Goal: Task Accomplishment & Management: Complete application form

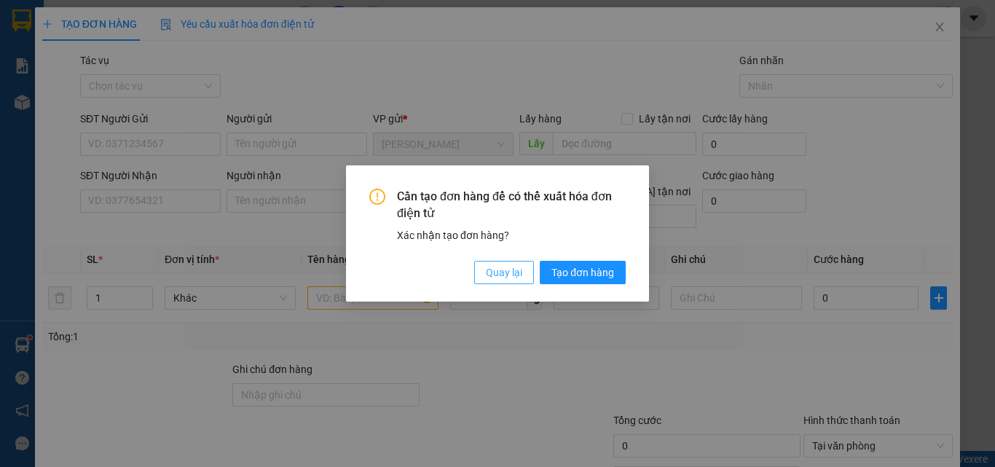
click at [505, 269] on span "Quay lại" at bounding box center [504, 272] width 36 height 16
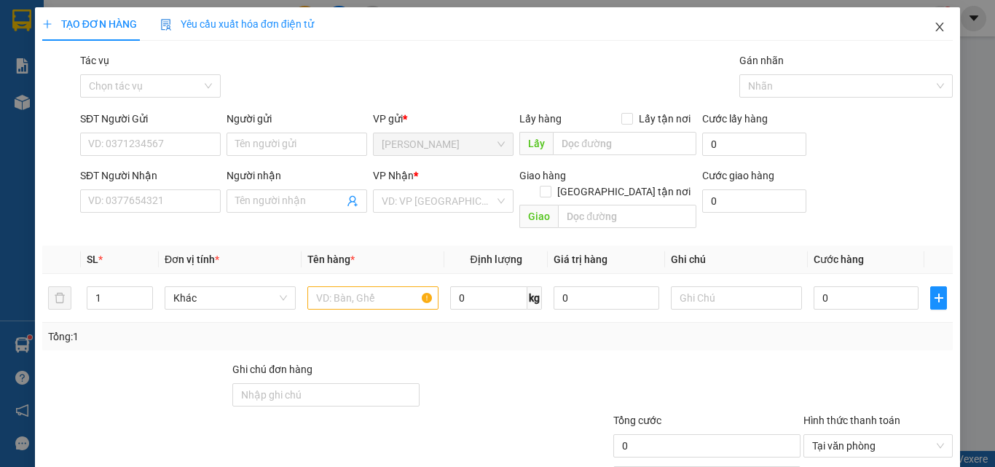
click at [934, 28] on icon "close" at bounding box center [940, 27] width 12 height 12
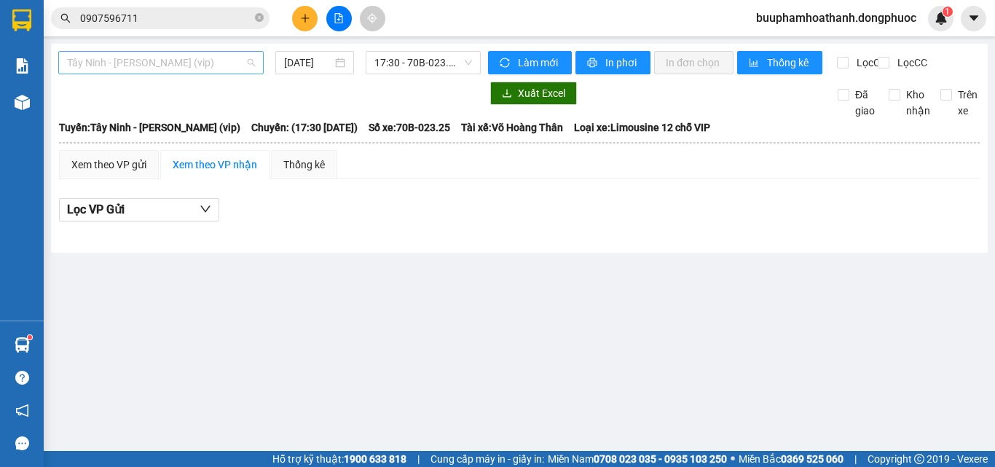
click at [216, 67] on span "Tây Ninh - [PERSON_NAME] (vip)" at bounding box center [161, 63] width 188 height 22
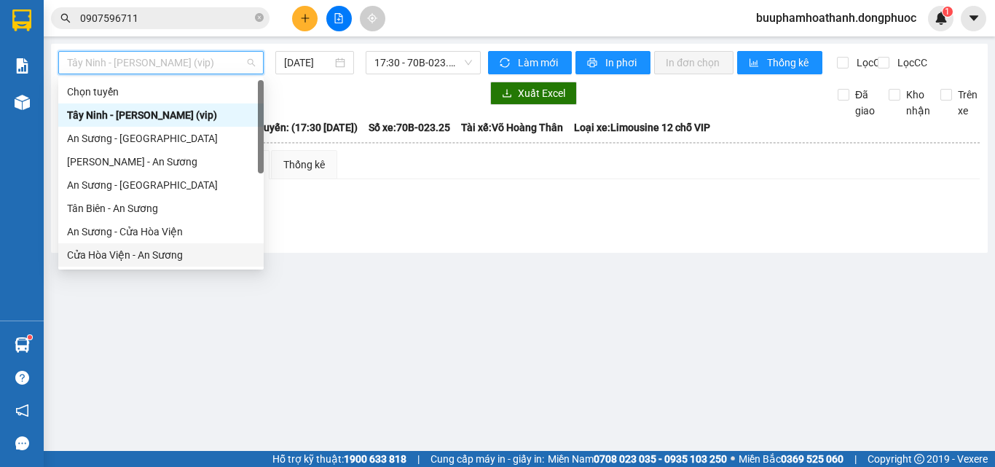
scroll to position [163, 0]
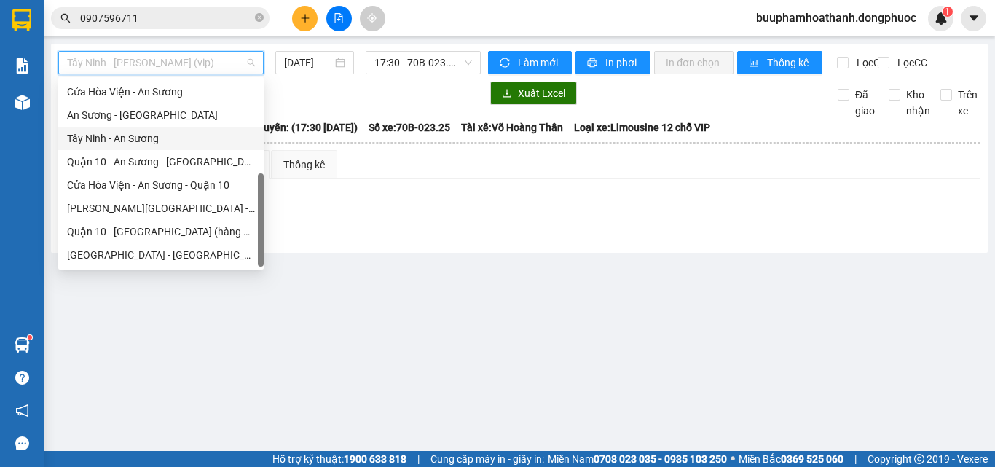
click at [135, 142] on div "Tây Ninh - An Sương" at bounding box center [161, 138] width 188 height 16
type input "[DATE]"
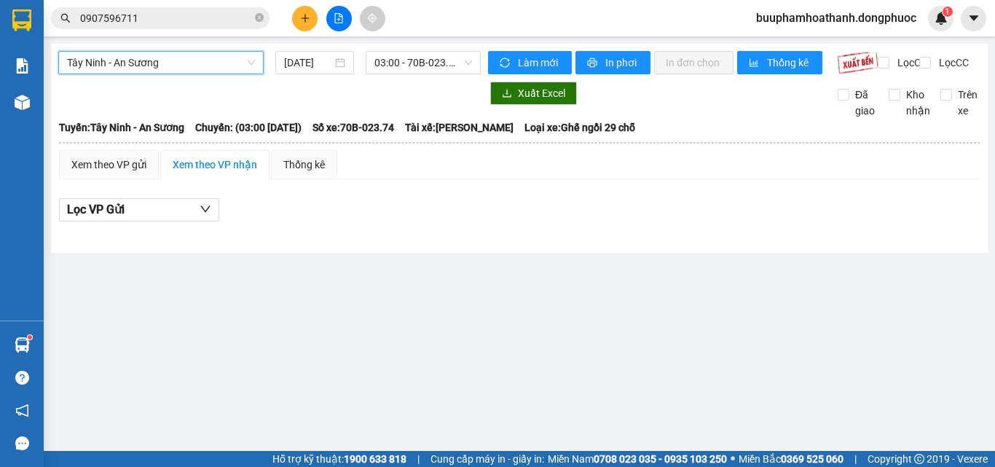
click at [300, 15] on icon "plus" at bounding box center [305, 18] width 10 height 10
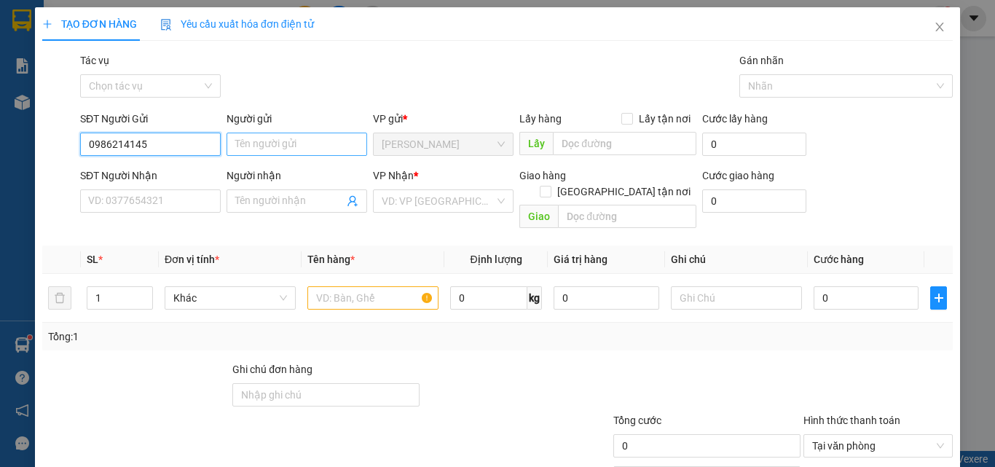
type input "0986214145"
click at [307, 143] on input "Người gửi" at bounding box center [297, 144] width 141 height 23
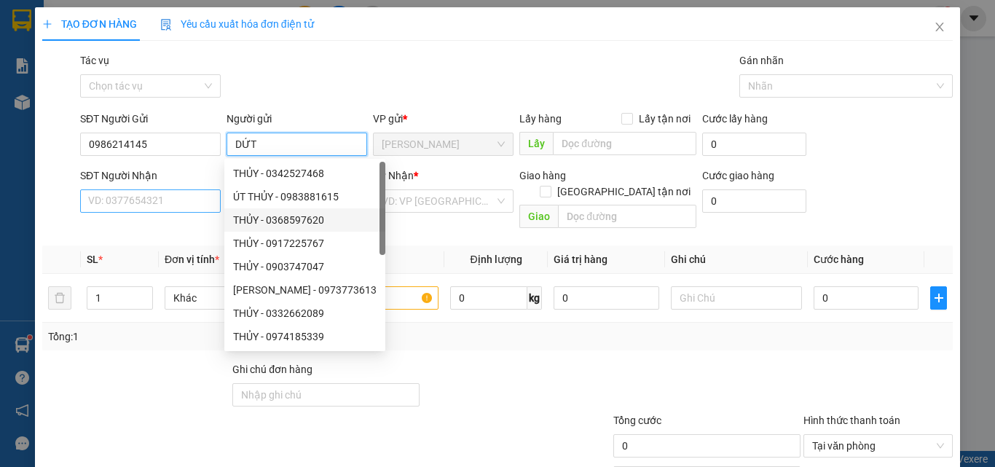
type input "DỨT"
click at [157, 203] on input "SĐT Người Nhận" at bounding box center [150, 200] width 141 height 23
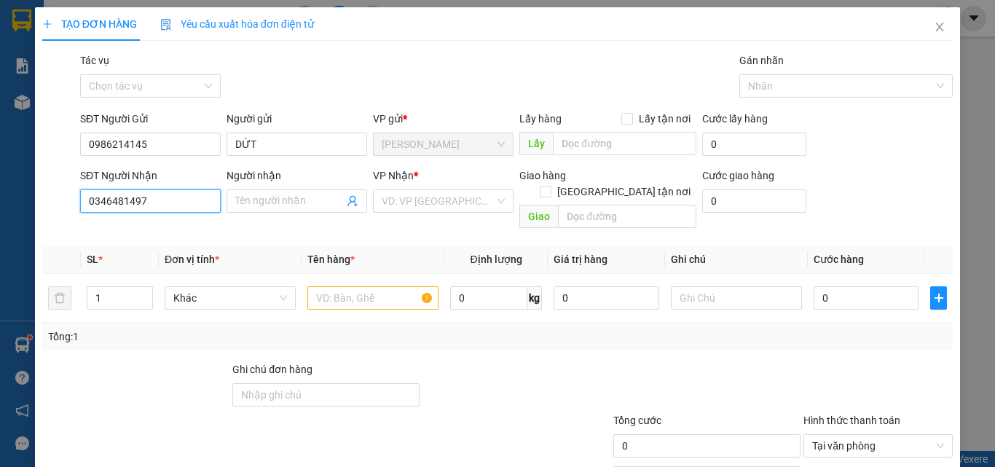
click at [157, 201] on input "0346481497" at bounding box center [150, 200] width 141 height 23
type input "0346481497"
click at [249, 205] on input "Người nhận" at bounding box center [289, 201] width 109 height 16
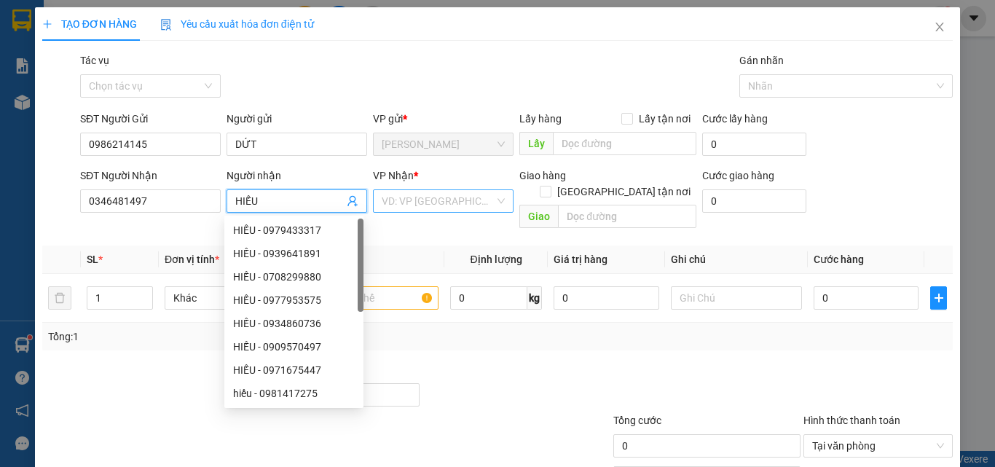
type input "HIẾU"
click at [464, 211] on input "search" at bounding box center [438, 201] width 113 height 22
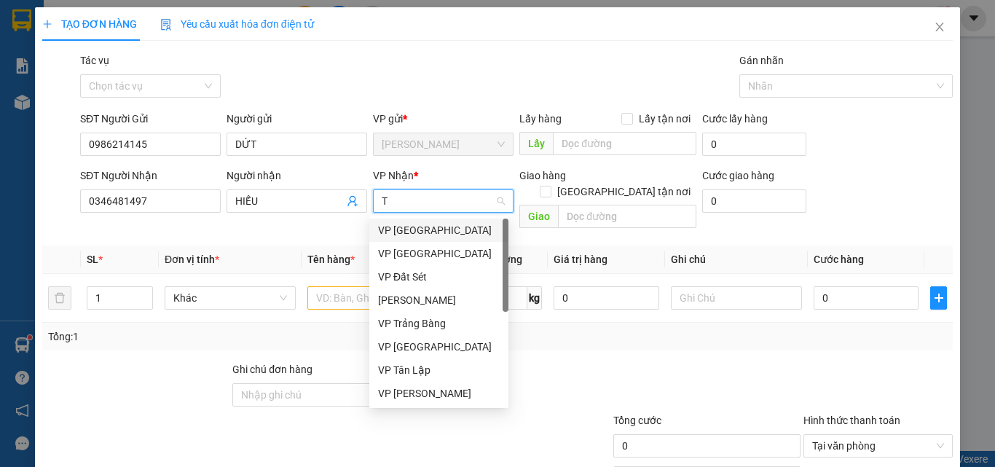
type input "TR"
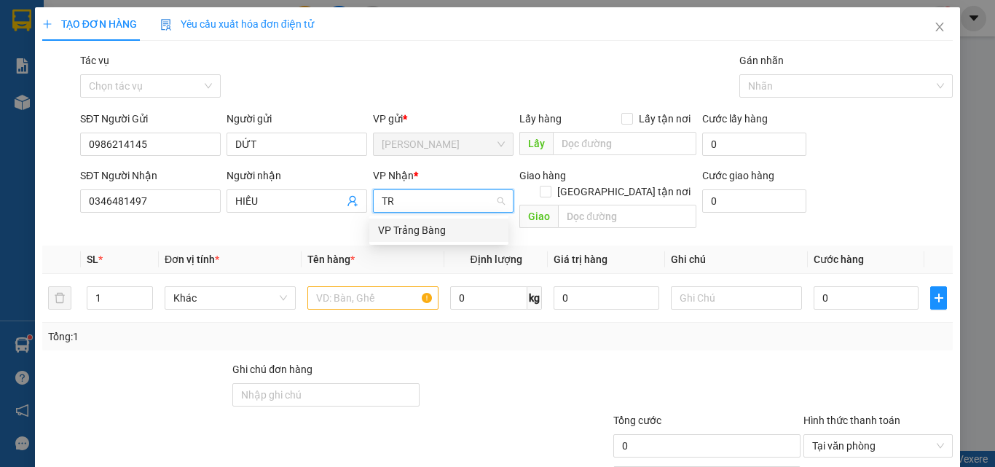
click at [412, 229] on div "VP Trảng Bàng" at bounding box center [439, 230] width 122 height 16
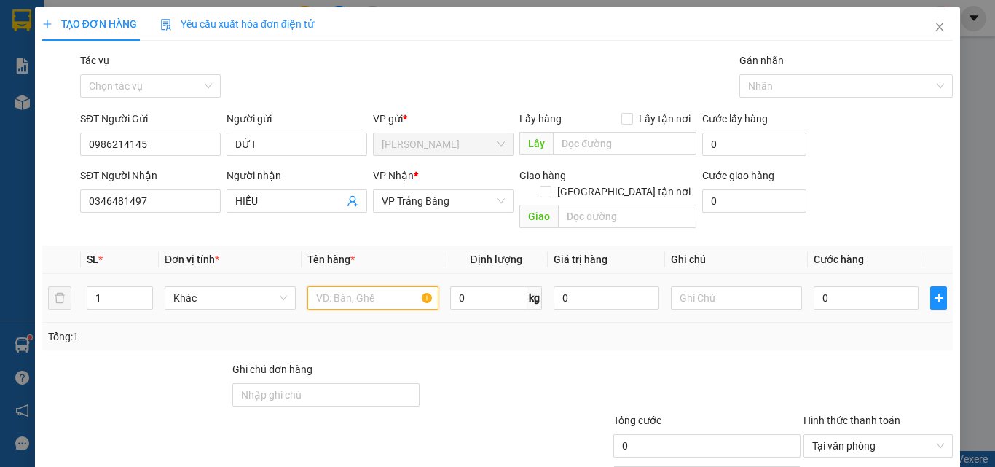
click at [373, 286] on input "text" at bounding box center [372, 297] width 131 height 23
type input "GÓI NHỎ CK"
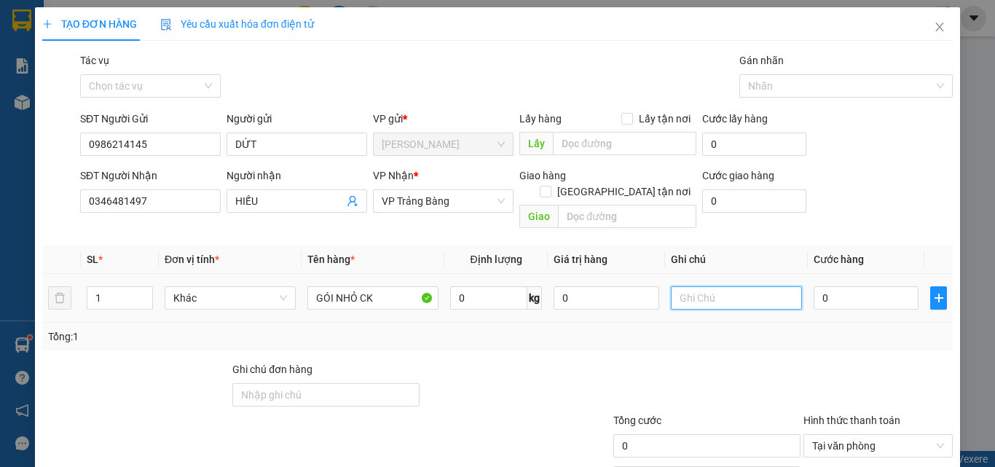
click at [682, 286] on input "text" at bounding box center [736, 297] width 131 height 23
type input "KĐB"
click at [823, 286] on input "0" at bounding box center [866, 297] width 105 height 23
type input "2"
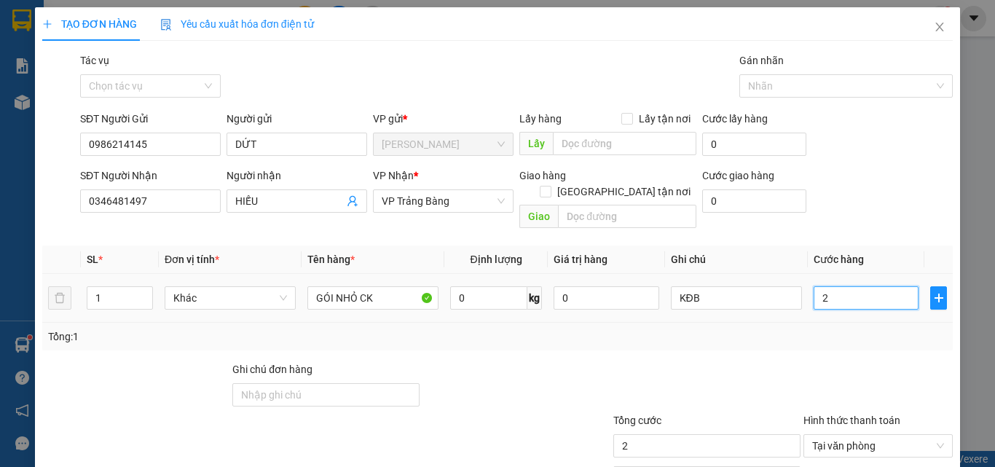
type input "20"
type input "20.000"
click at [802, 361] on div at bounding box center [878, 386] width 152 height 51
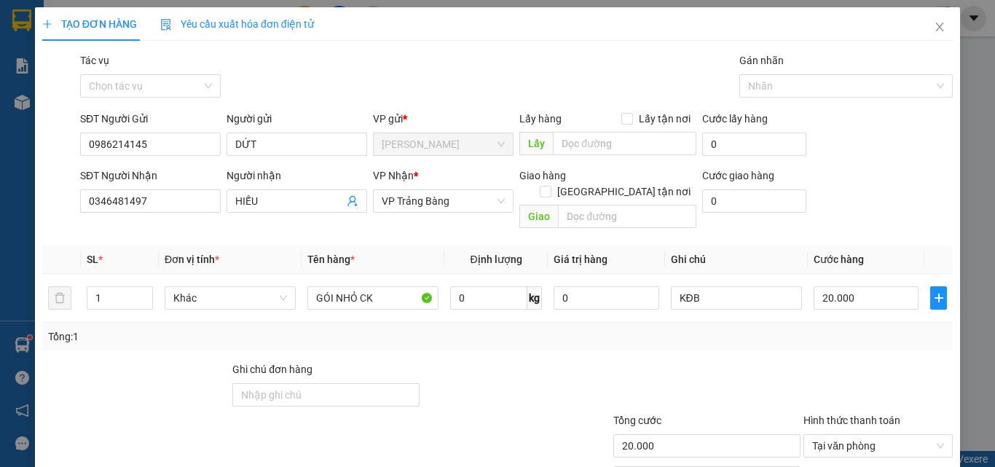
scroll to position [72, 0]
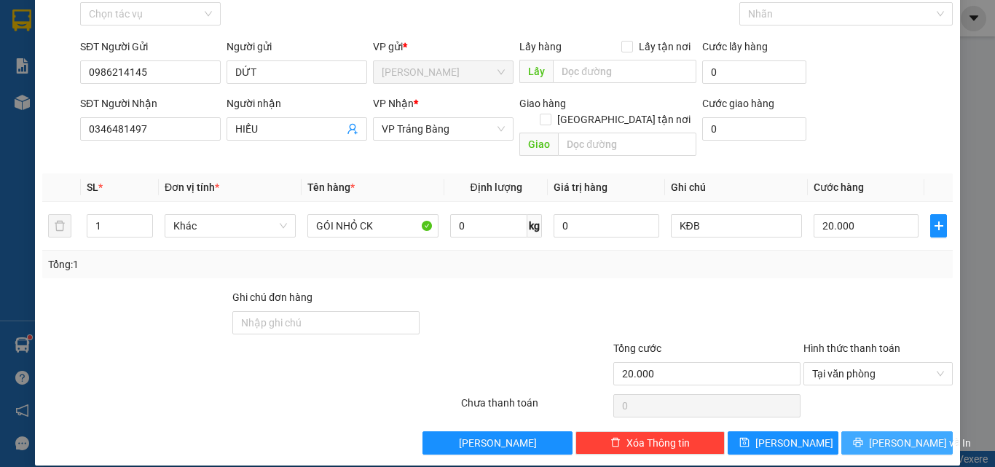
click at [863, 437] on icon "printer" at bounding box center [858, 442] width 10 height 10
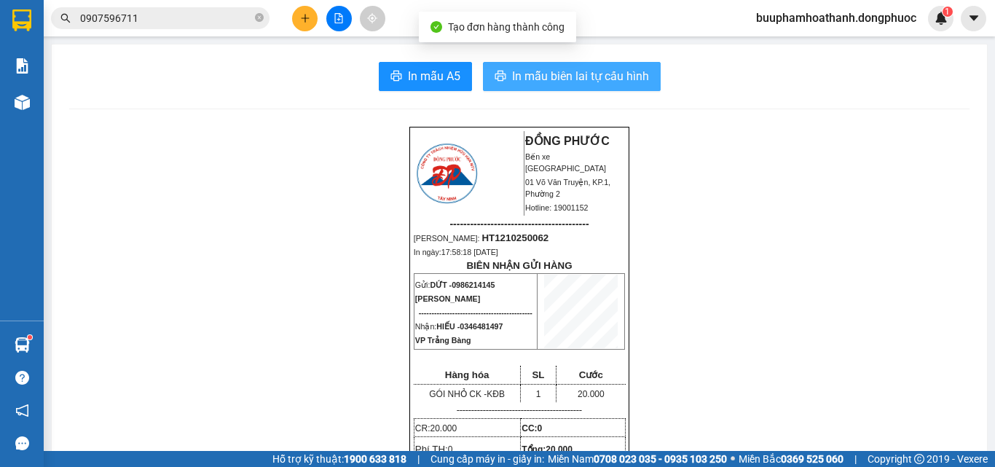
click at [521, 74] on span "In mẫu biên lai tự cấu hình" at bounding box center [580, 76] width 137 height 18
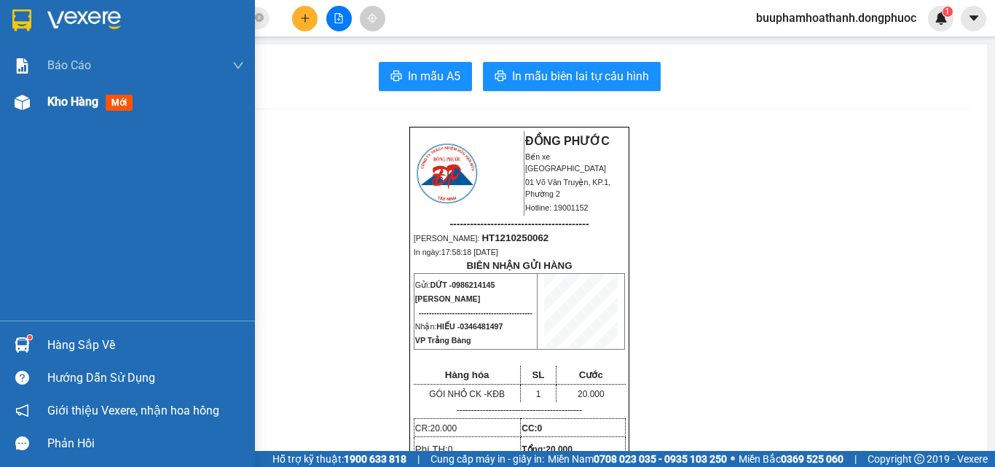
click at [50, 95] on span "Kho hàng" at bounding box center [72, 102] width 51 height 14
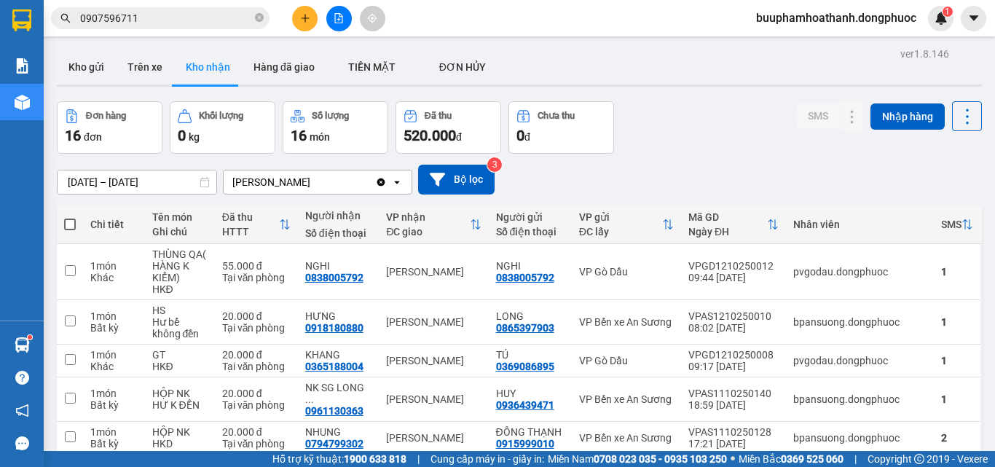
click at [690, 162] on div "12/10/2025 – 12/10/2025 Press the down arrow key to interact with the calendar …" at bounding box center [519, 180] width 925 height 52
click at [92, 85] on div at bounding box center [519, 85] width 925 height 2
click at [113, 62] on button "Kho gửi" at bounding box center [86, 67] width 59 height 35
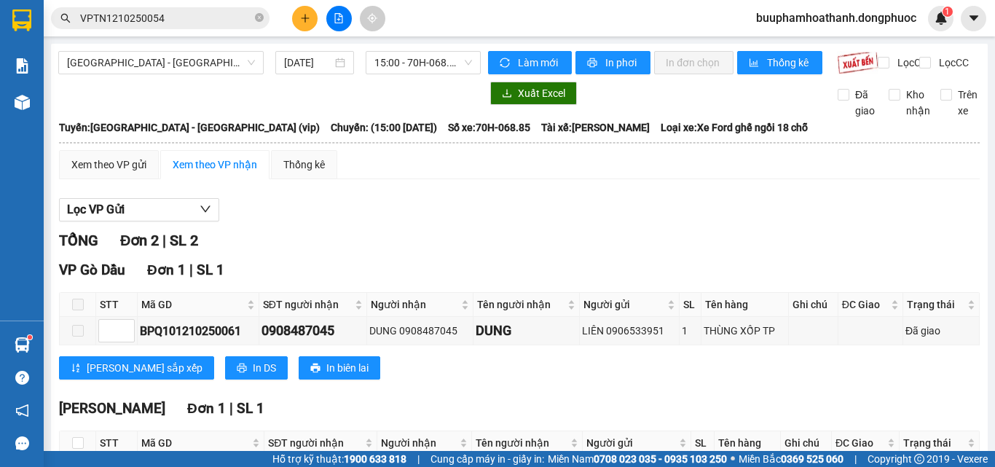
scroll to position [120, 0]
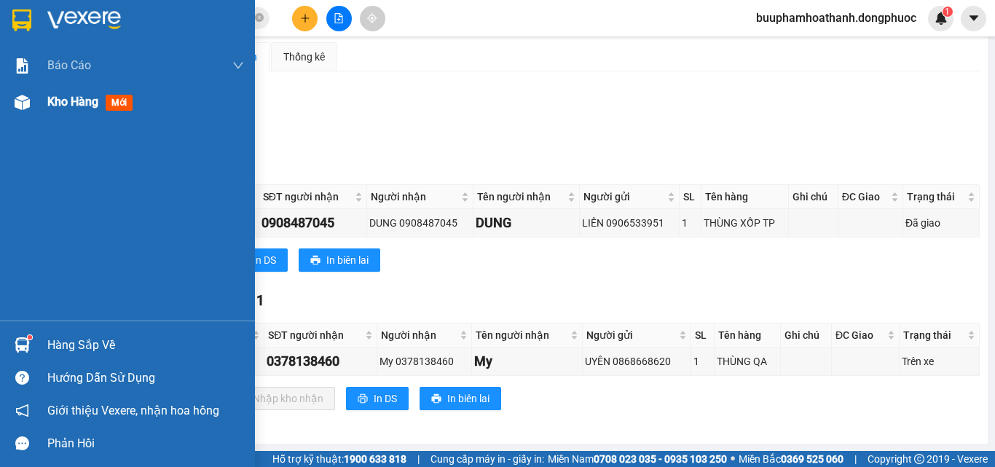
click at [55, 114] on div "Kho hàng mới" at bounding box center [145, 102] width 197 height 36
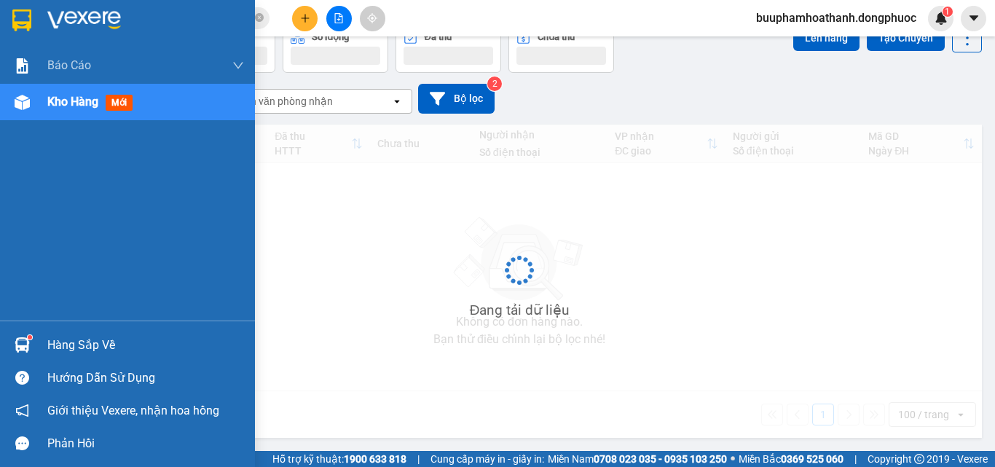
scroll to position [67, 0]
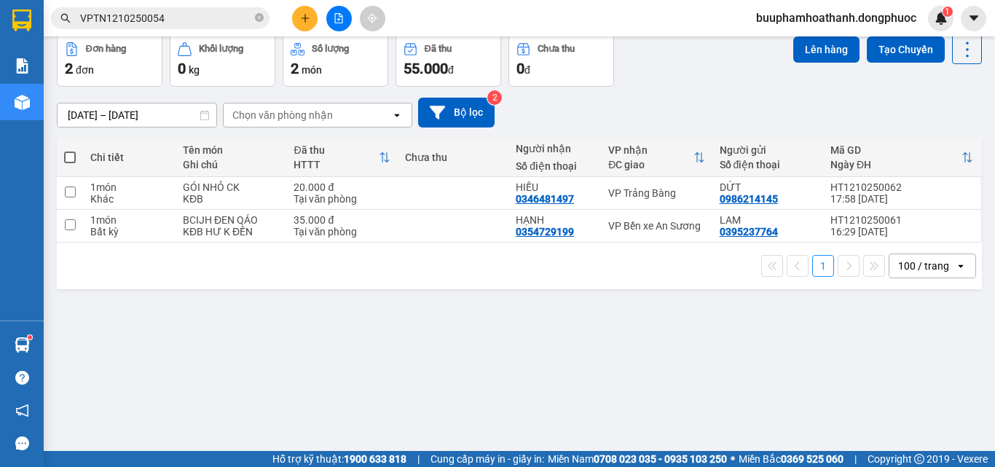
click at [605, 351] on div "ver 1.8.146 Kho gửi Trên xe Kho nhận Hàng đã giao TIỀN MẶT ĐƠN HỦY Đơn hàng 2…" at bounding box center [519, 210] width 937 height 467
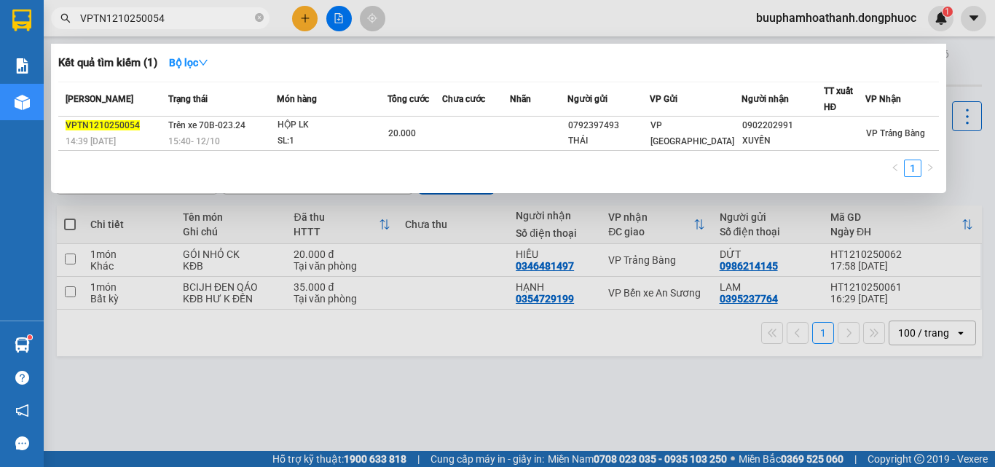
click at [169, 25] on input "VPTN1210250054" at bounding box center [166, 18] width 172 height 16
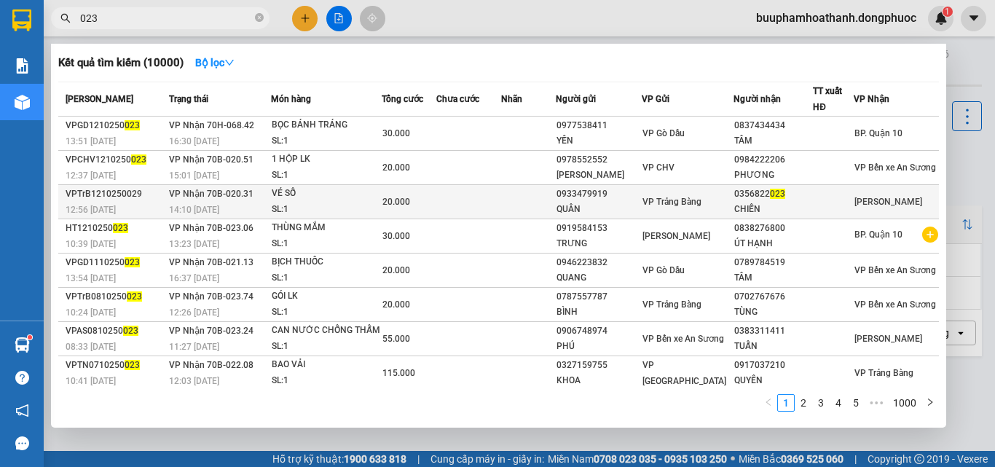
type input "023"
click at [556, 202] on td at bounding box center [528, 202] width 55 height 34
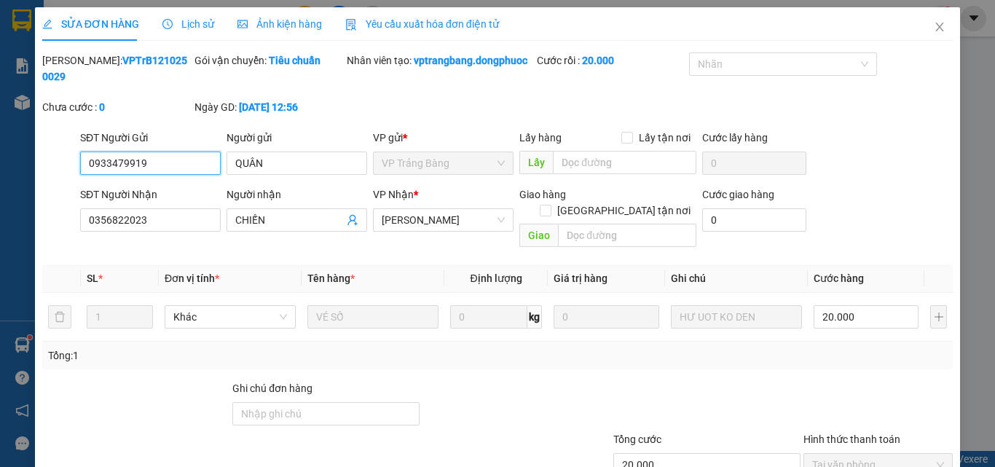
type input "0933479919"
type input "QUÂN"
type input "0356822023"
type input "CHIẾN"
type input "20.000"
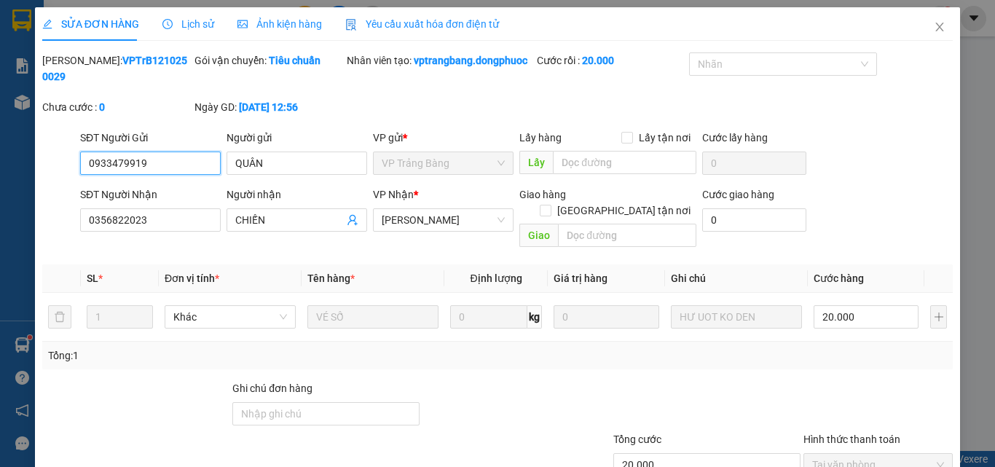
scroll to position [75, 0]
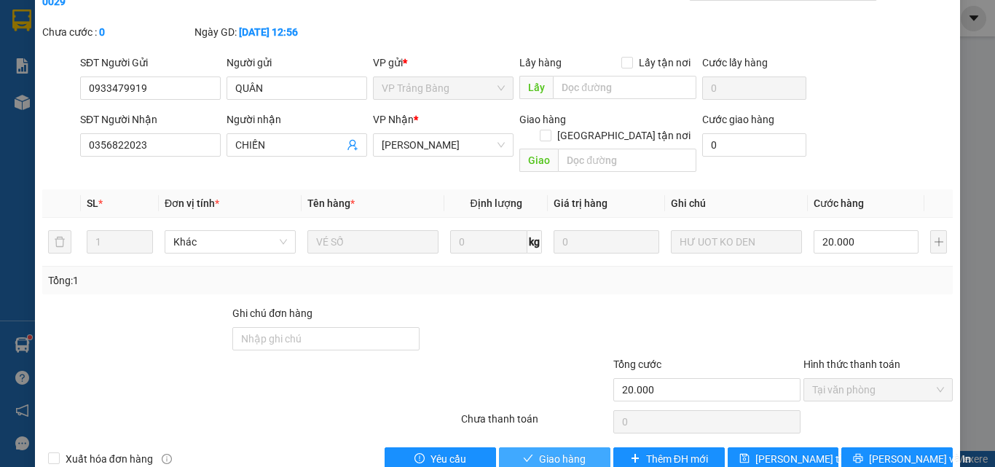
click at [540, 451] on span "Giao hàng" at bounding box center [562, 459] width 47 height 16
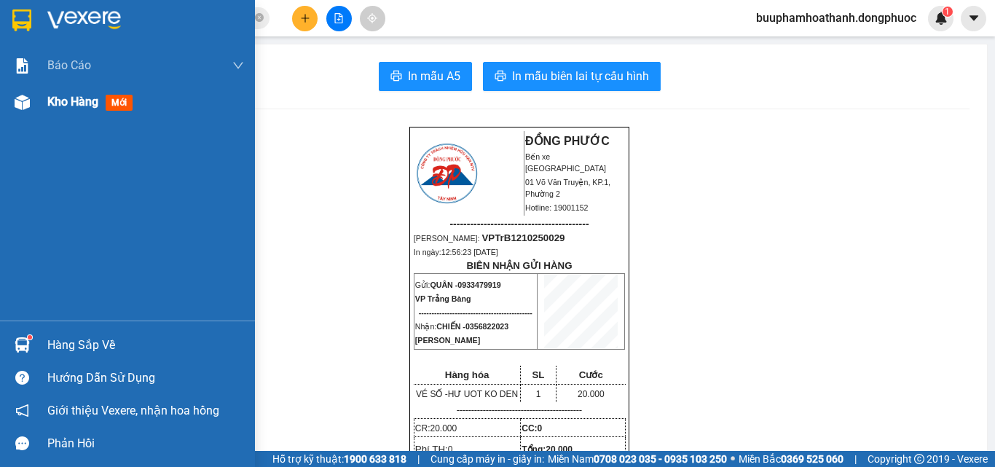
click at [100, 100] on div "Kho hàng mới" at bounding box center [92, 101] width 91 height 18
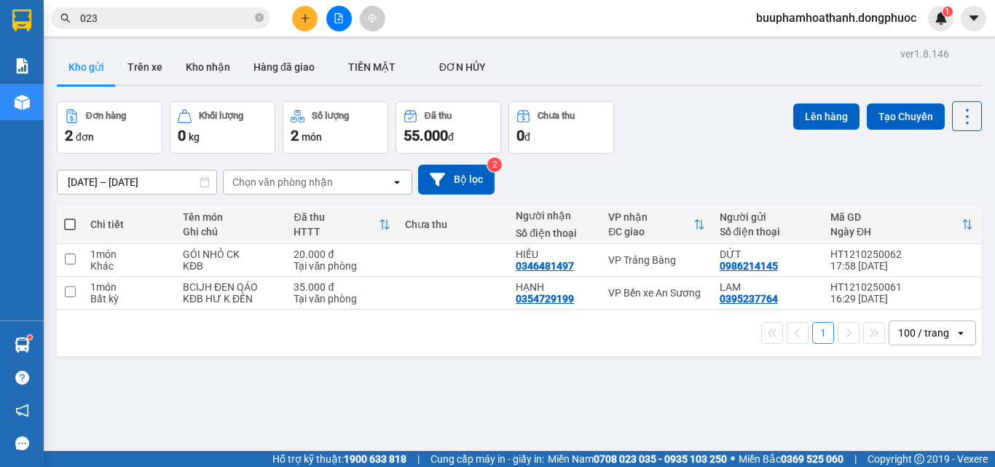
click at [562, 393] on div "ver 1.8.146 Kho gửi Trên xe Kho nhận Hàng đã giao TIỀN MẶT ĐƠN HỦY Đơn hàng 2…" at bounding box center [519, 277] width 937 height 467
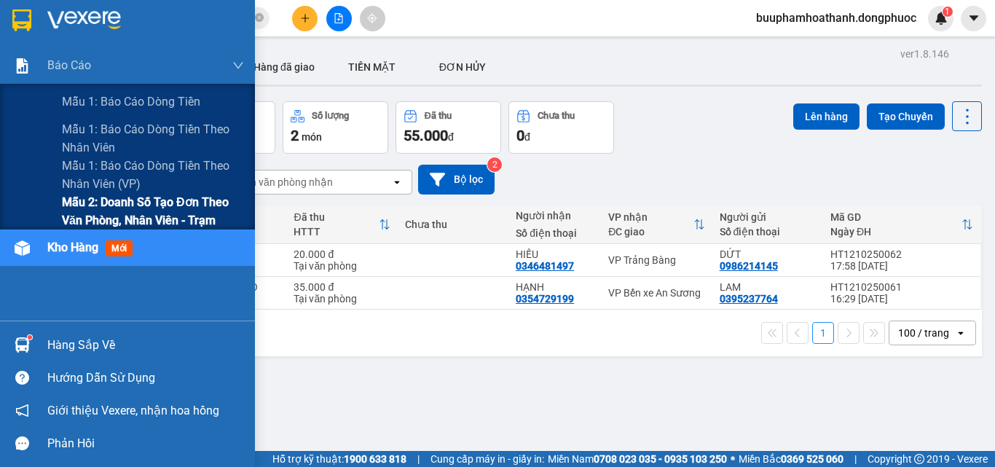
click at [201, 213] on span "Mẫu 2: Doanh số tạo đơn theo Văn phòng, nhân viên - Trạm" at bounding box center [153, 211] width 182 height 36
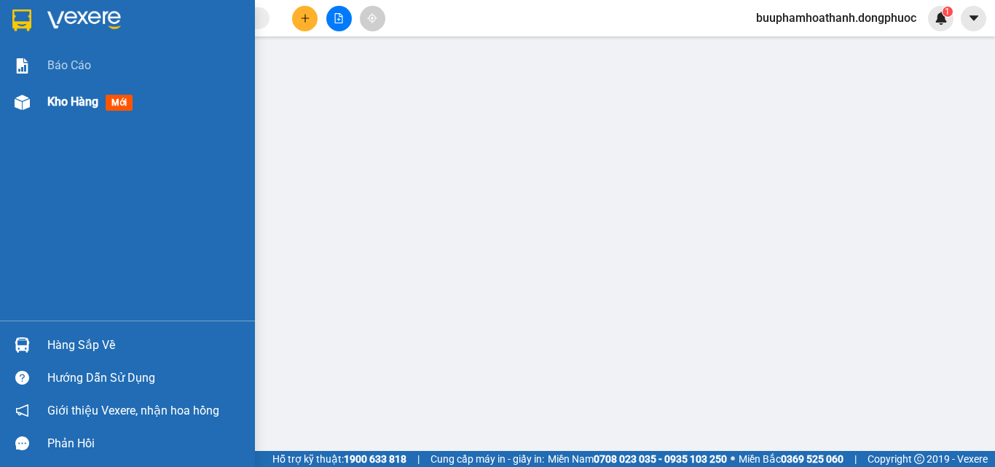
click at [50, 87] on div "Kho hàng mới" at bounding box center [145, 102] width 197 height 36
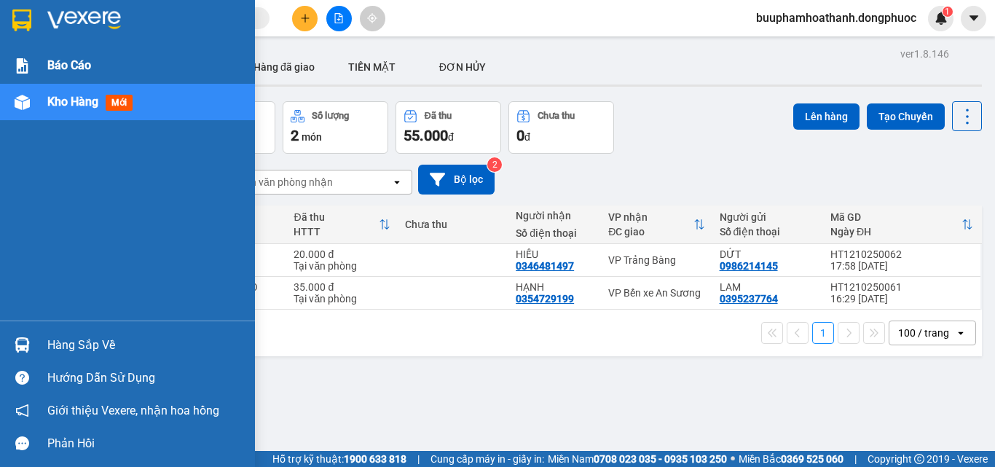
click at [137, 77] on div "Báo cáo" at bounding box center [145, 65] width 197 height 36
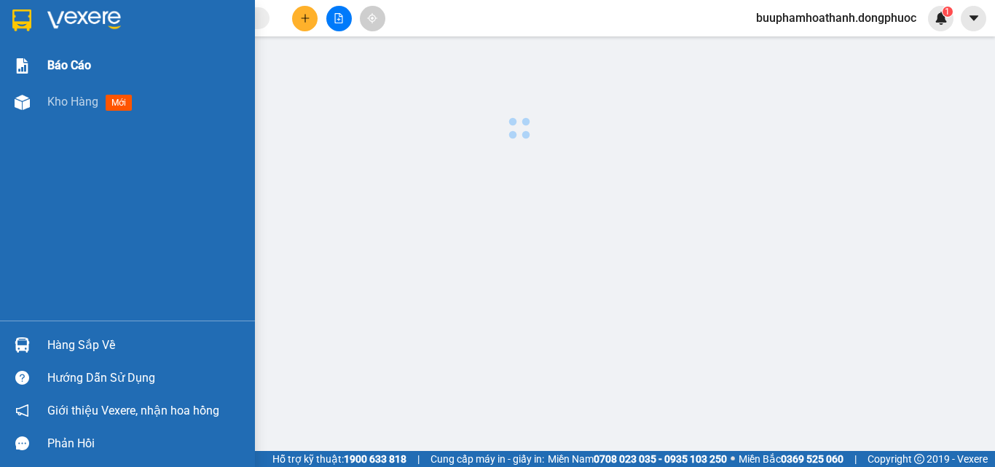
click at [119, 71] on div "Báo cáo" at bounding box center [145, 65] width 197 height 36
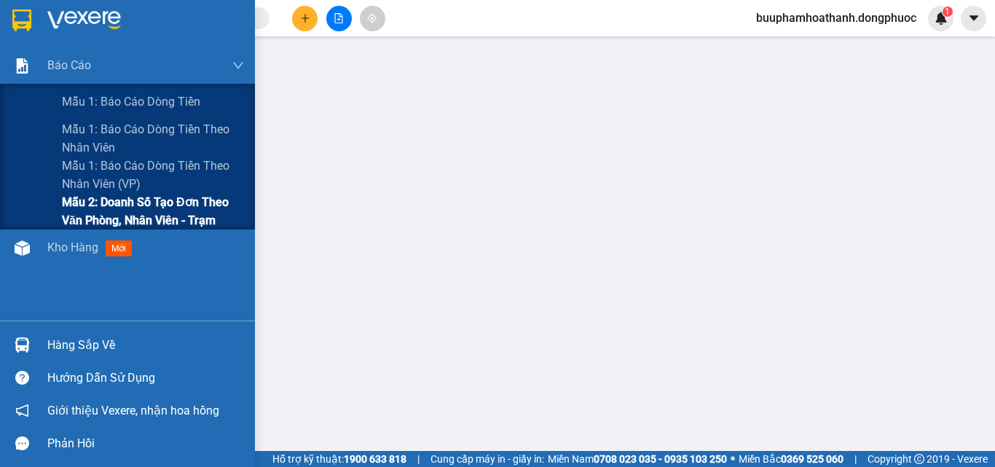
click at [124, 198] on span "Mẫu 2: Doanh số tạo đơn theo Văn phòng, nhân viên - Trạm" at bounding box center [153, 211] width 182 height 36
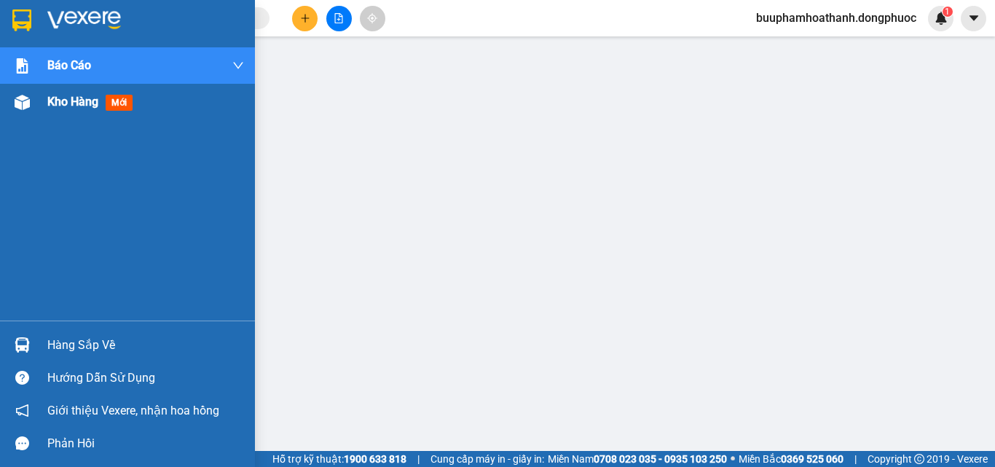
click at [54, 95] on span "Kho hàng" at bounding box center [72, 102] width 51 height 14
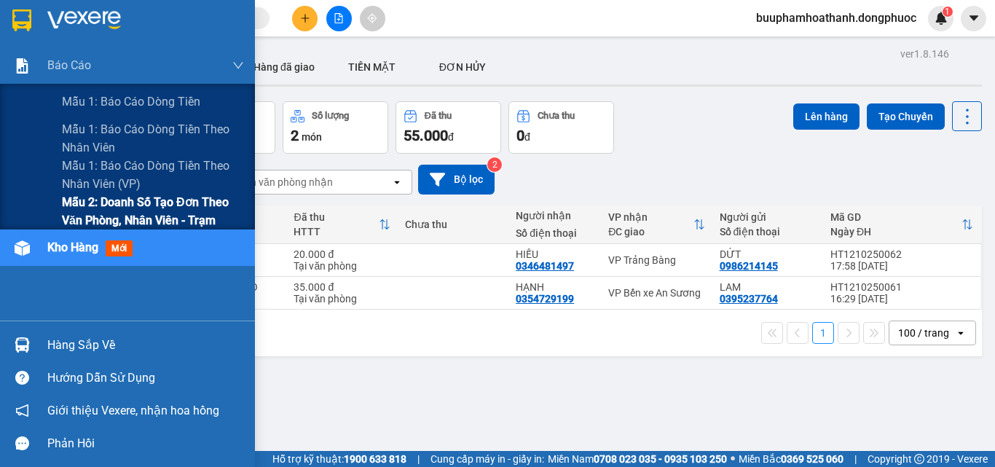
click at [170, 204] on span "Mẫu 2: Doanh số tạo đơn theo Văn phòng, nhân viên - Trạm" at bounding box center [153, 211] width 182 height 36
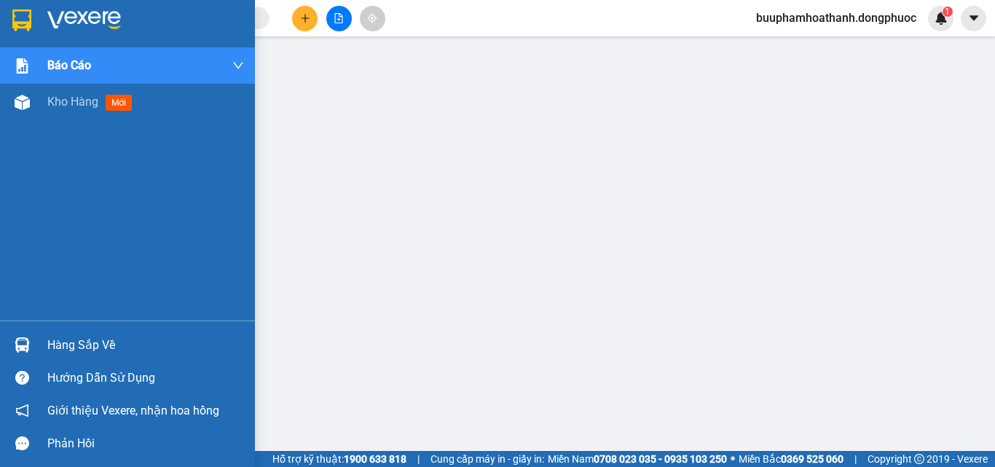
click at [50, 356] on div "Hàng sắp về" at bounding box center [127, 344] width 255 height 33
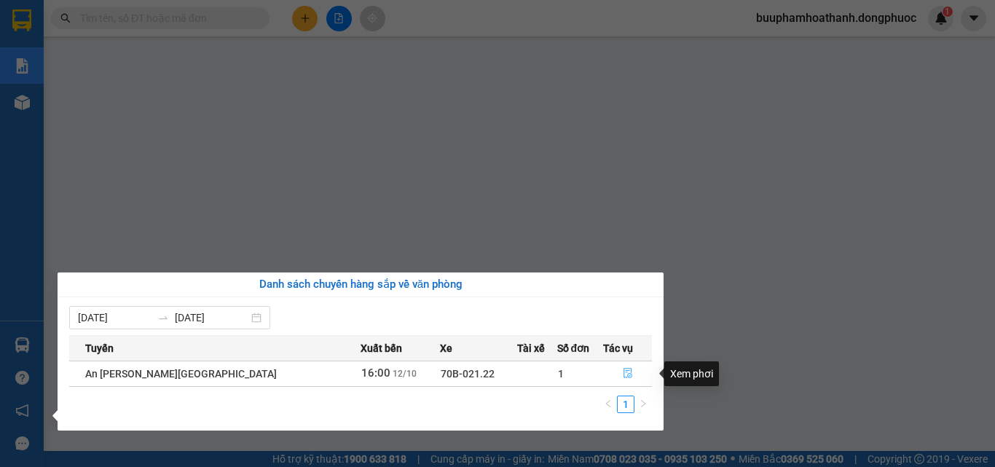
click at [614, 374] on button "button" at bounding box center [627, 373] width 47 height 23
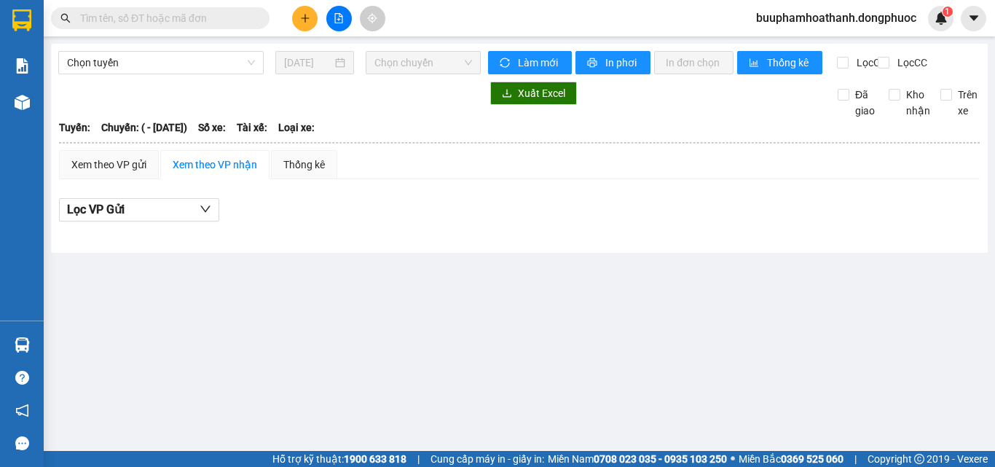
click at [491, 222] on div "Lọc VP Gửi" at bounding box center [519, 210] width 921 height 24
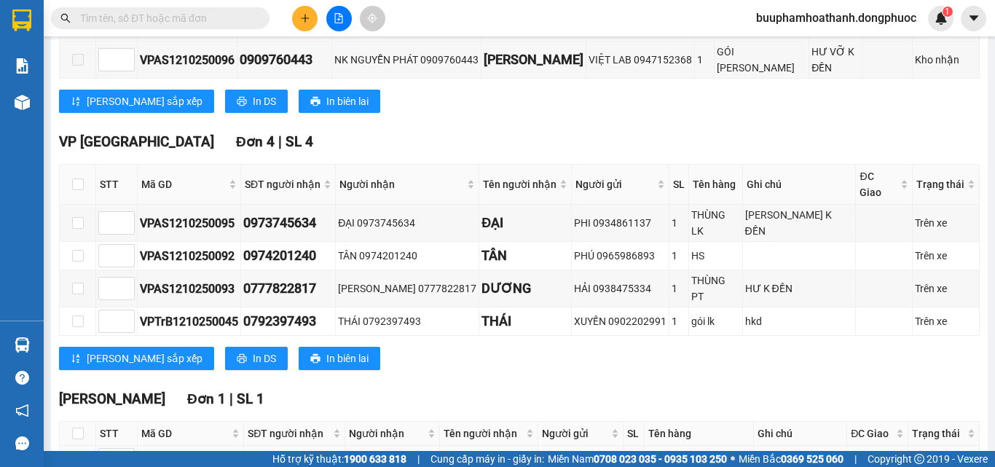
scroll to position [369, 0]
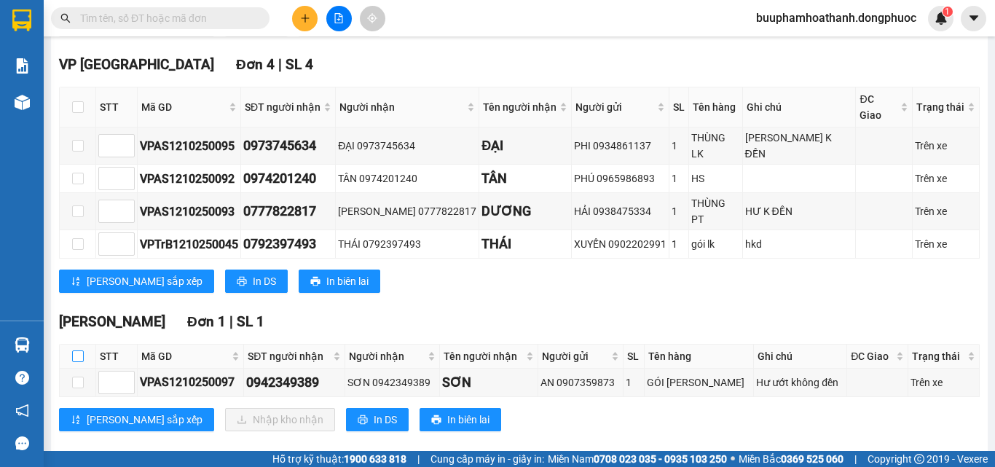
click at [78, 350] on input "checkbox" at bounding box center [78, 356] width 12 height 12
checkbox input "true"
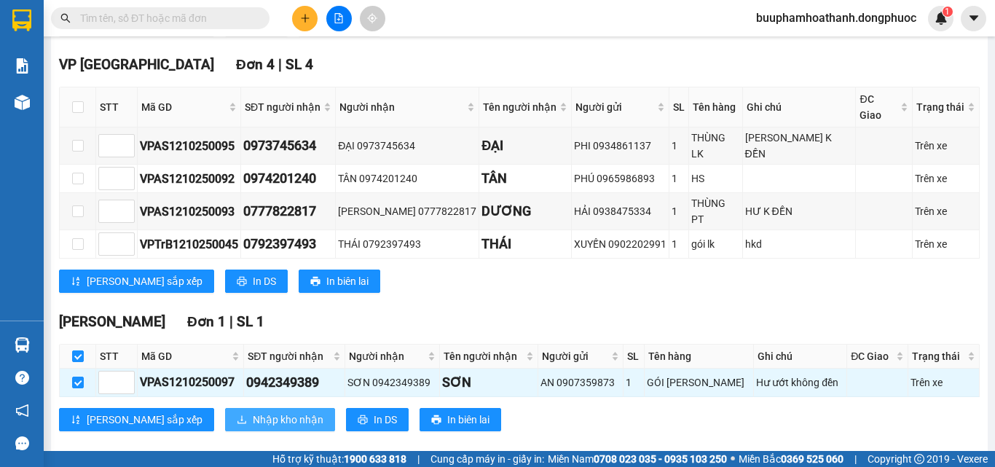
click at [237, 415] on icon "download" at bounding box center [241, 419] width 9 height 8
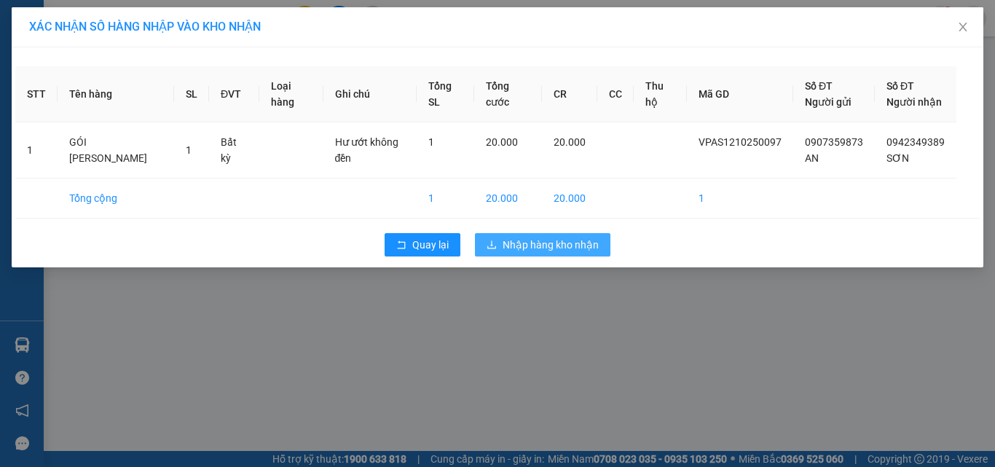
click at [516, 237] on span "Nhập hàng kho nhận" at bounding box center [551, 245] width 96 height 16
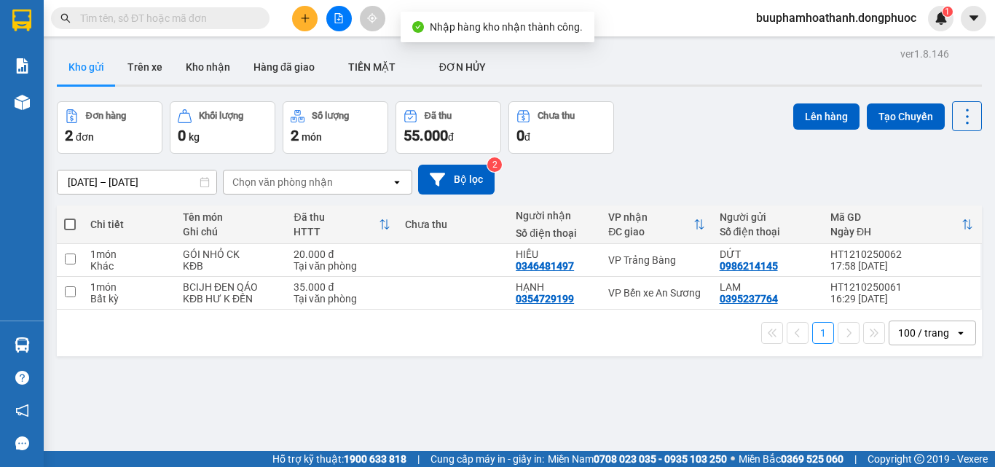
click at [686, 106] on div "Đơn hàng 2 đơn Khối lượng 0 kg Số lượng 2 món Đã thu 55.000 đ Chưa thu 0 đ Lên …" at bounding box center [519, 127] width 925 height 52
click at [142, 13] on input "text" at bounding box center [166, 18] width 172 height 16
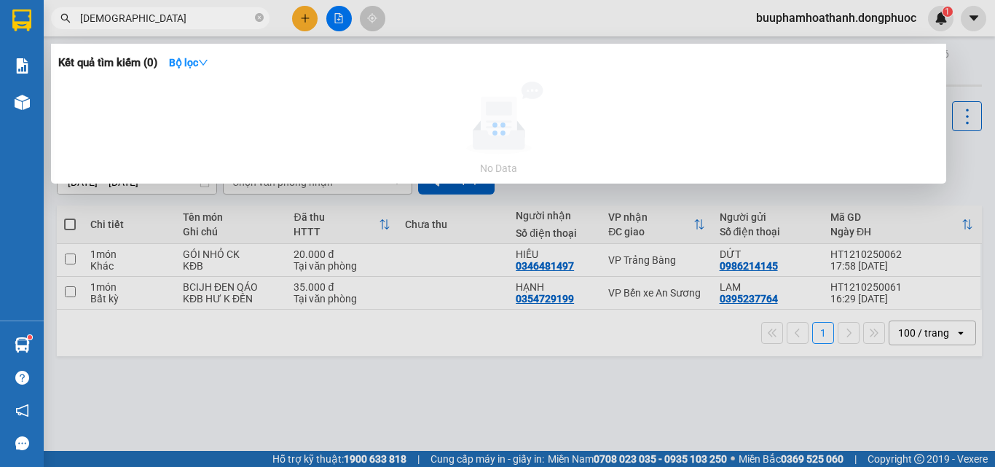
type input "XSMN"
click at [165, 4] on div at bounding box center [497, 233] width 995 height 467
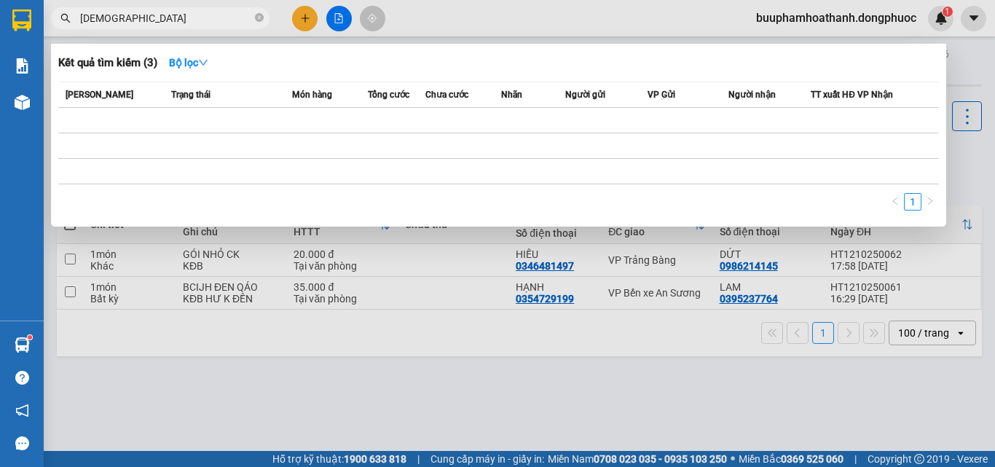
click at [164, 12] on input "XSMN" at bounding box center [166, 18] width 172 height 16
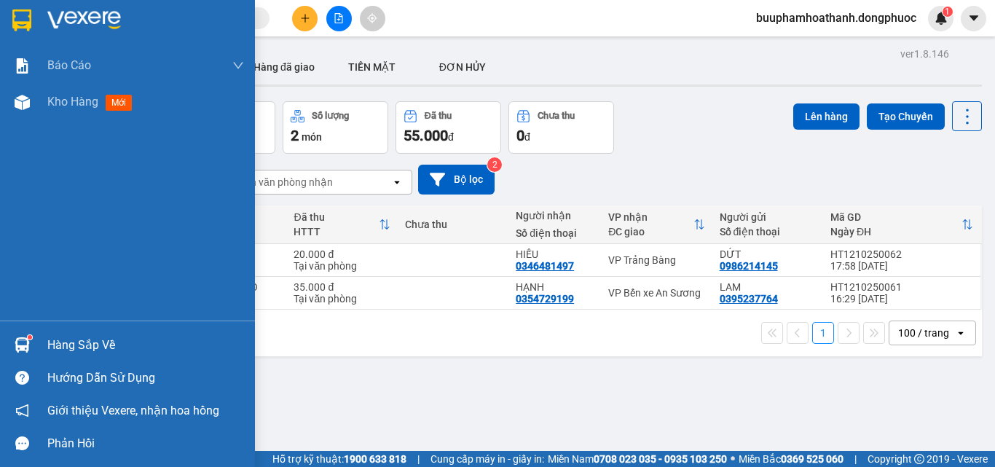
click at [42, 350] on div "Hàng sắp về" at bounding box center [127, 344] width 255 height 33
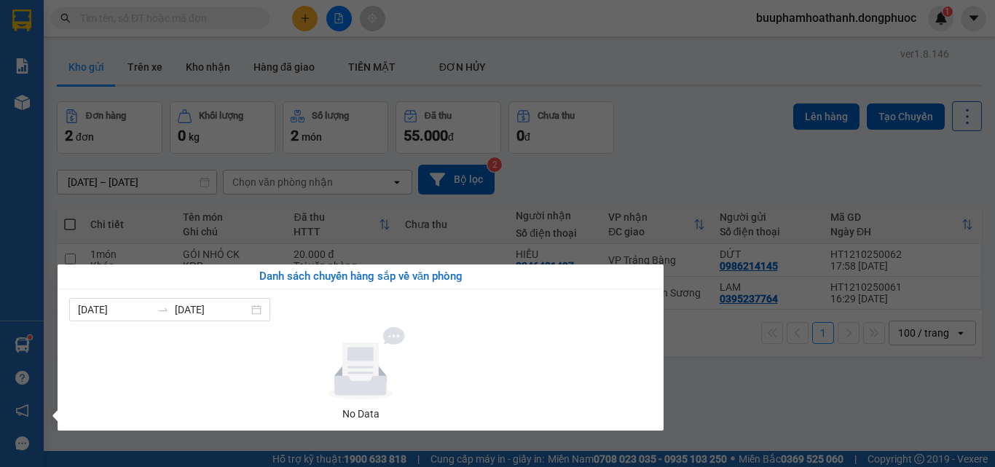
click at [732, 388] on section "Kết quả tìm kiếm ( 3 ) Bộ lọc Mã ĐH Trạng thái Món hàng Tổng cước Chưa cước Nhã…" at bounding box center [497, 233] width 995 height 467
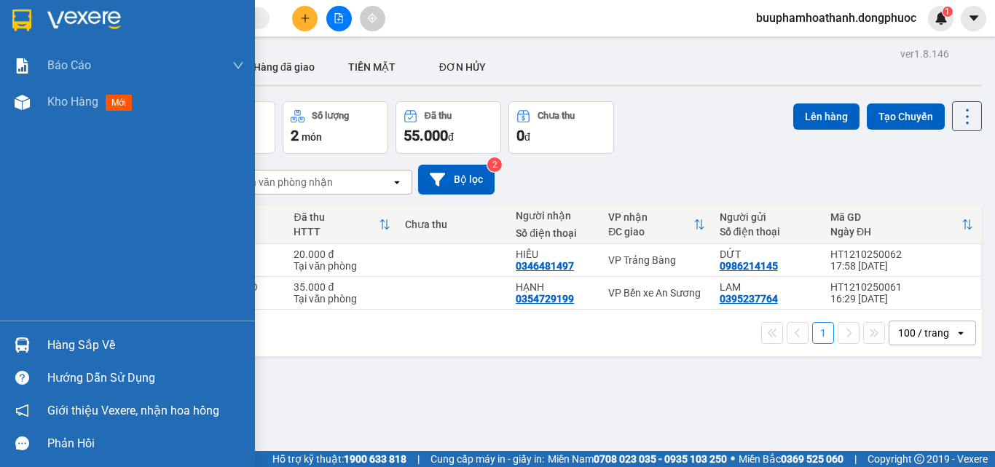
click at [59, 322] on div "Hàng sắp về Hướng dẫn sử dụng Giới thiệu Vexere, nhận hoa hồng Phản hồi" at bounding box center [127, 389] width 255 height 139
click at [60, 342] on div "Hàng sắp về" at bounding box center [145, 345] width 197 height 22
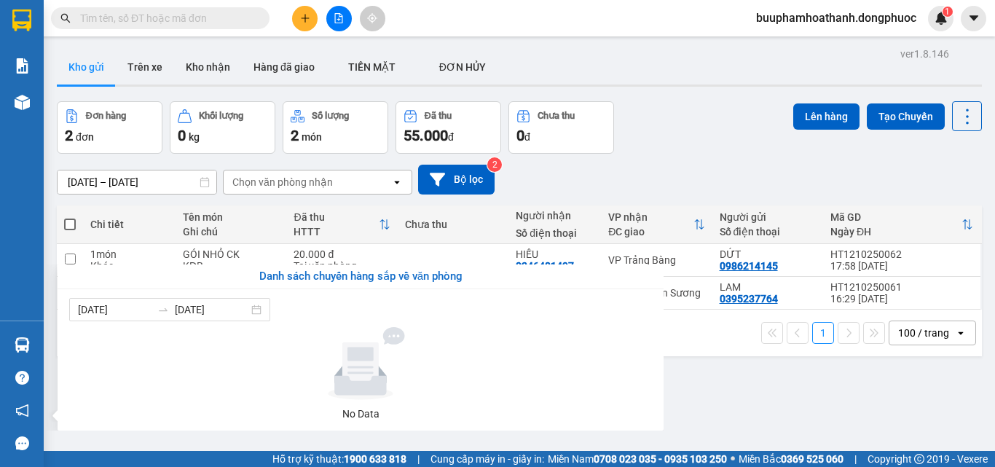
click at [803, 390] on section "Kết quả tìm kiếm ( 3 ) Bộ lọc Mã ĐH Trạng thái Món hàng Tổng cước Chưa cước Nhã…" at bounding box center [497, 233] width 995 height 467
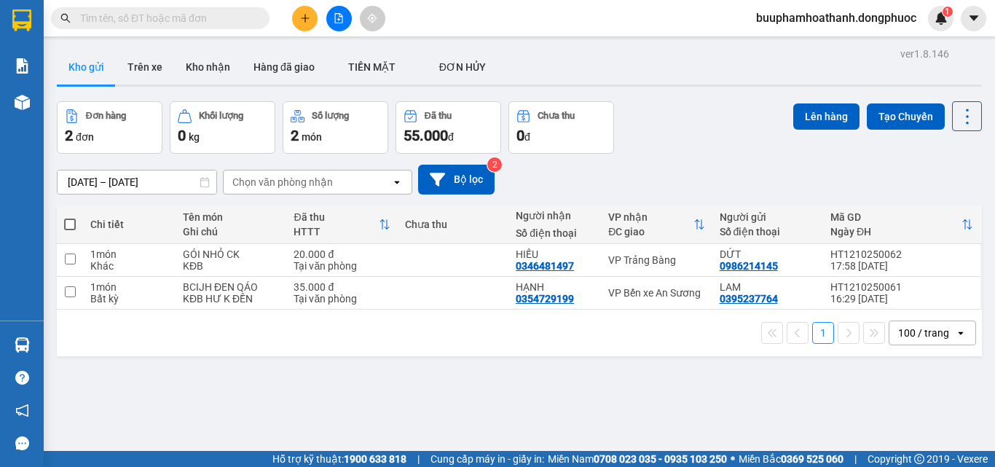
click at [229, 19] on input "text" at bounding box center [166, 18] width 172 height 16
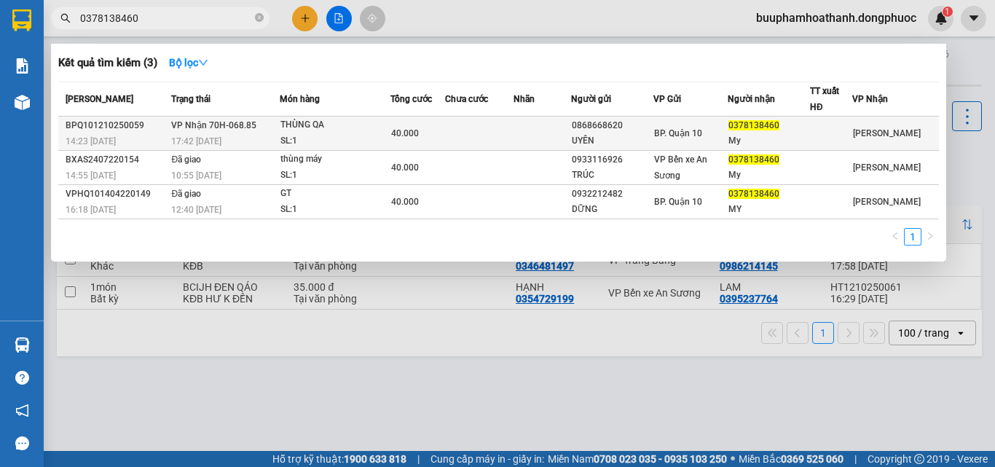
type input "0378138460"
click at [262, 141] on div "17:42 - 12/10" at bounding box center [225, 141] width 108 height 16
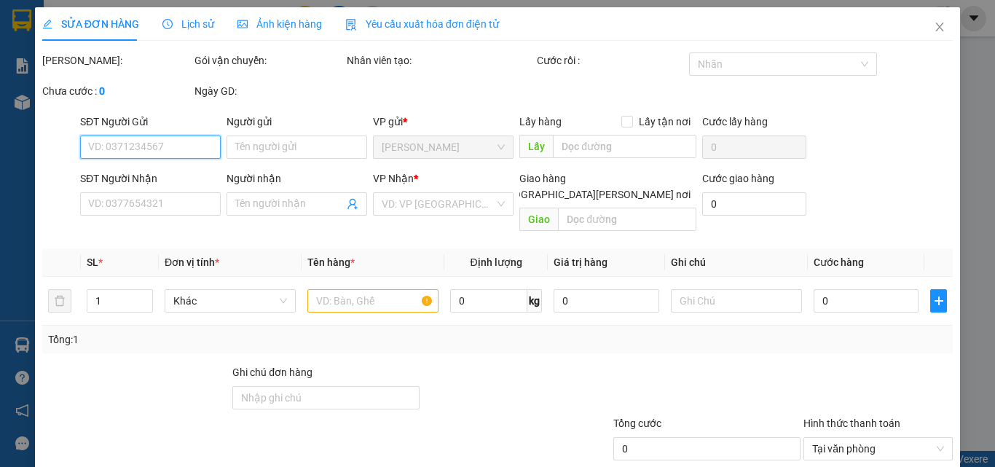
type input "0868668620"
type input "UYÊN"
type input "0378138460"
type input "My"
type input "40.000"
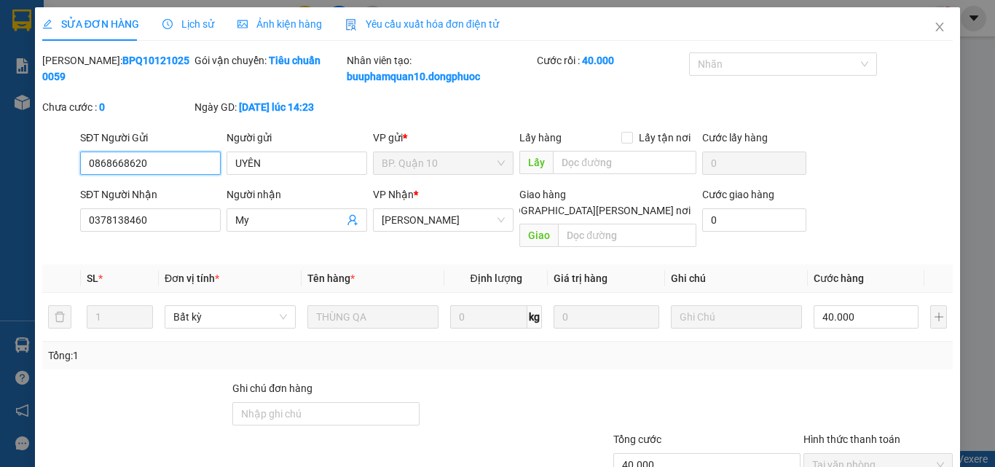
scroll to position [91, 0]
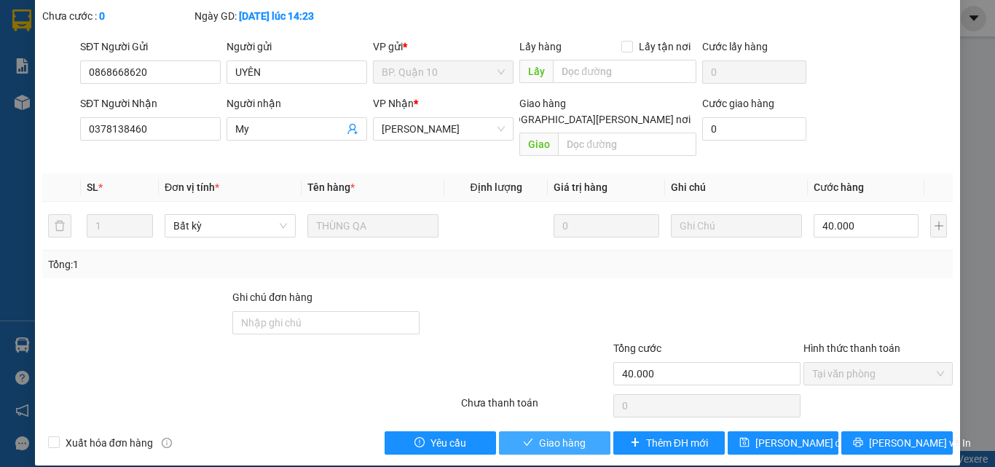
click at [516, 431] on button "Giao hàng" at bounding box center [554, 442] width 111 height 23
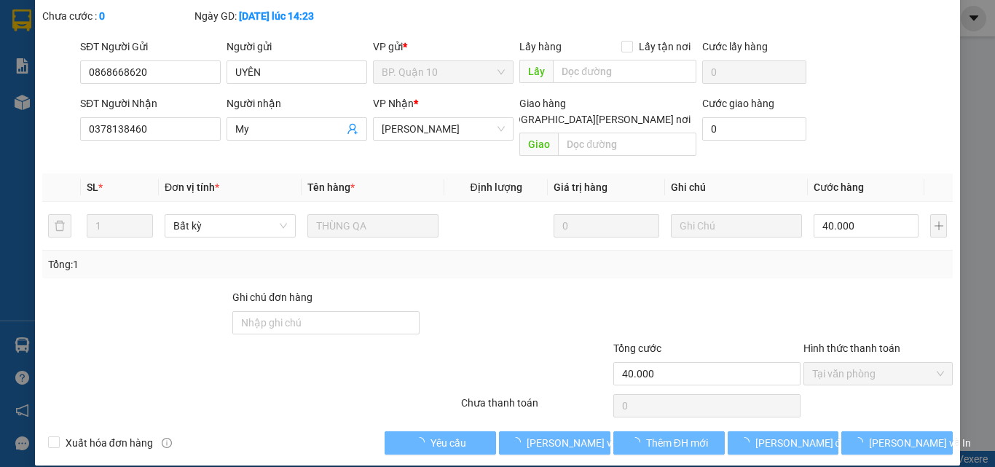
click at [527, 416] on main at bounding box center [497, 225] width 995 height 451
